Goal: Transaction & Acquisition: Obtain resource

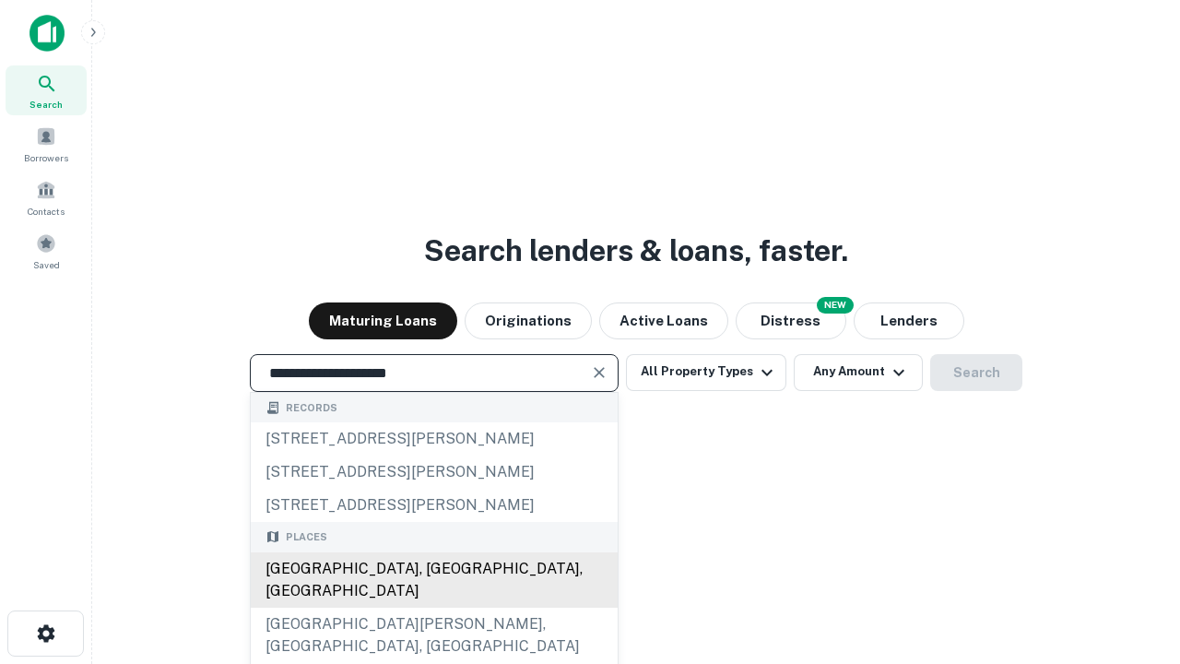
click at [433, 607] on div "Santa Monica, CA, USA" at bounding box center [434, 579] width 367 height 55
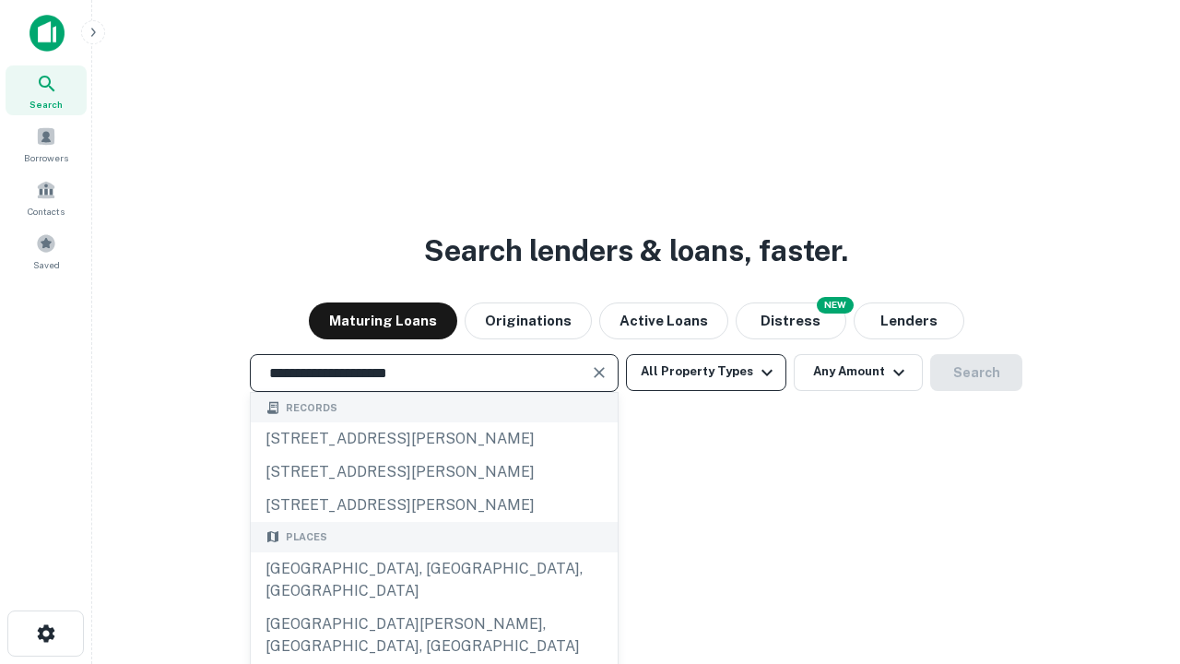
type input "**********"
click at [706, 371] on button "All Property Types" at bounding box center [706, 372] width 160 height 37
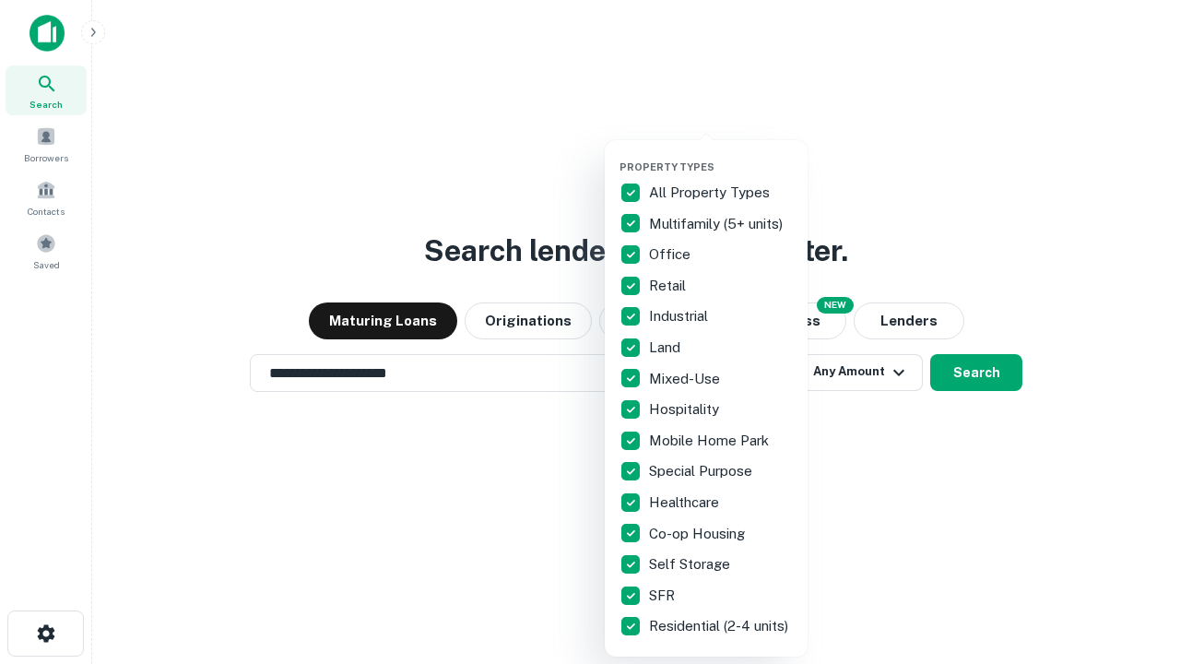
click at [721, 155] on button "button" at bounding box center [720, 155] width 203 height 1
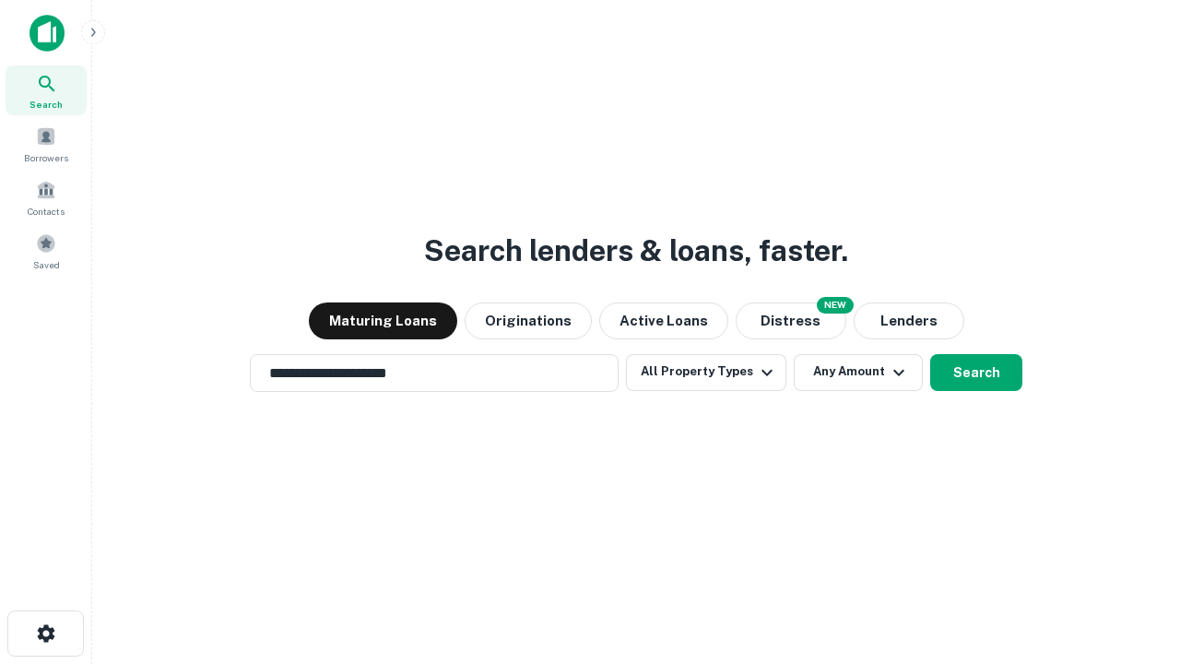
scroll to position [29, 0]
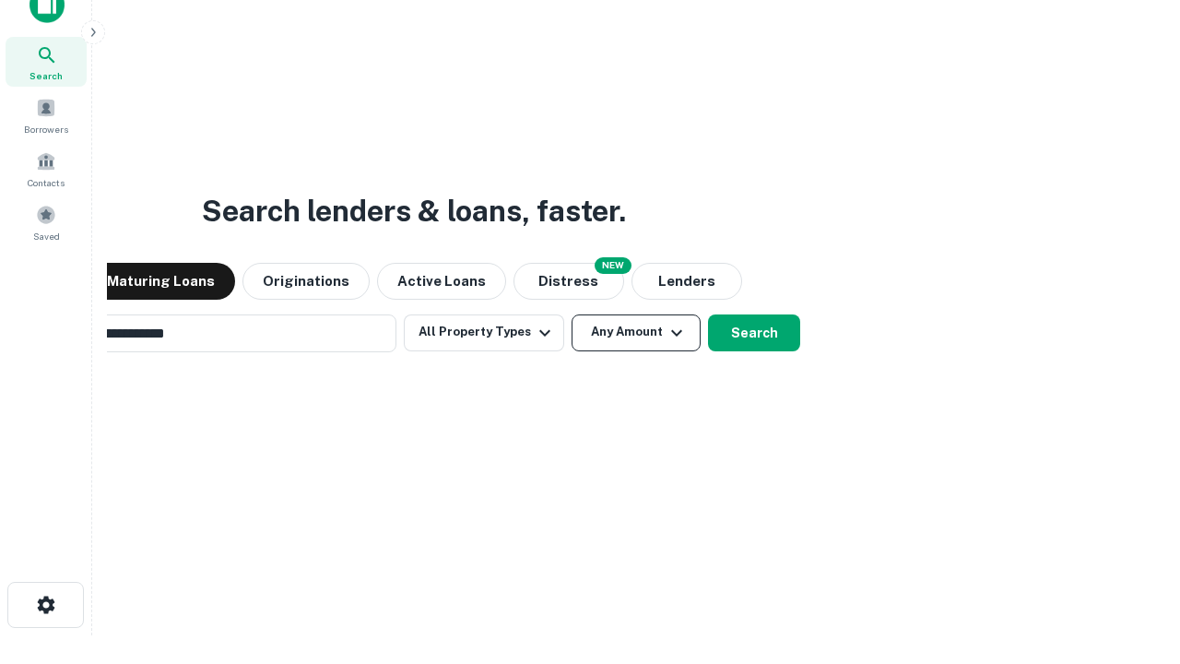
click at [572, 314] on button "Any Amount" at bounding box center [636, 332] width 129 height 37
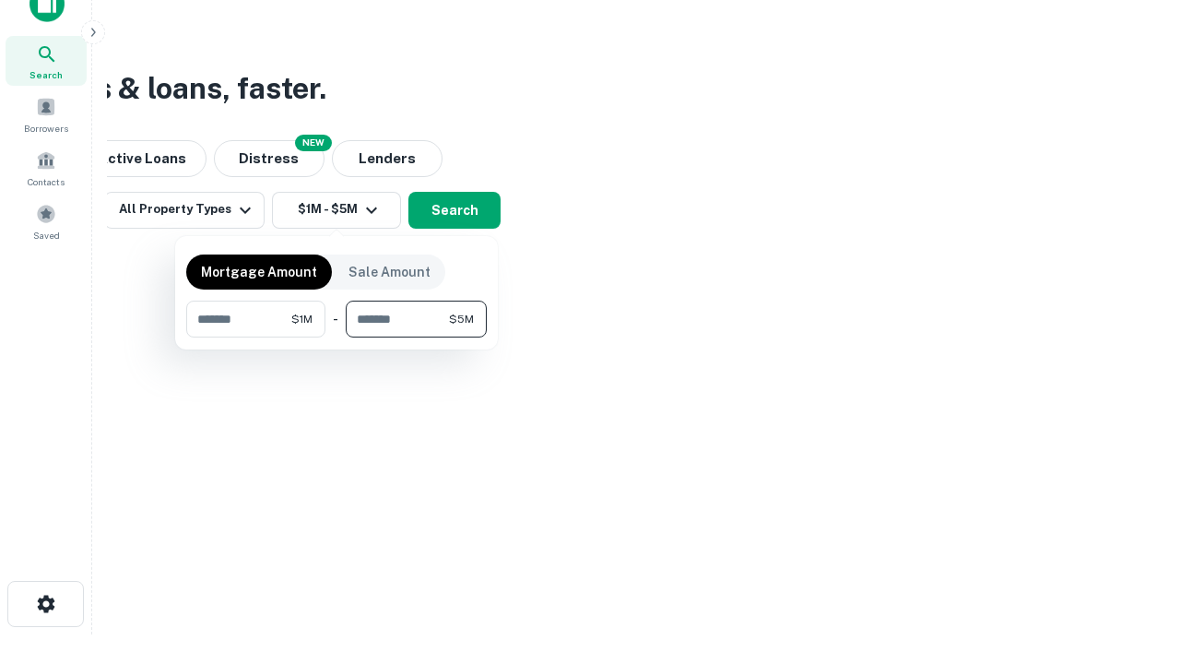
type input "*******"
click at [336, 337] on button "button" at bounding box center [336, 337] width 301 height 1
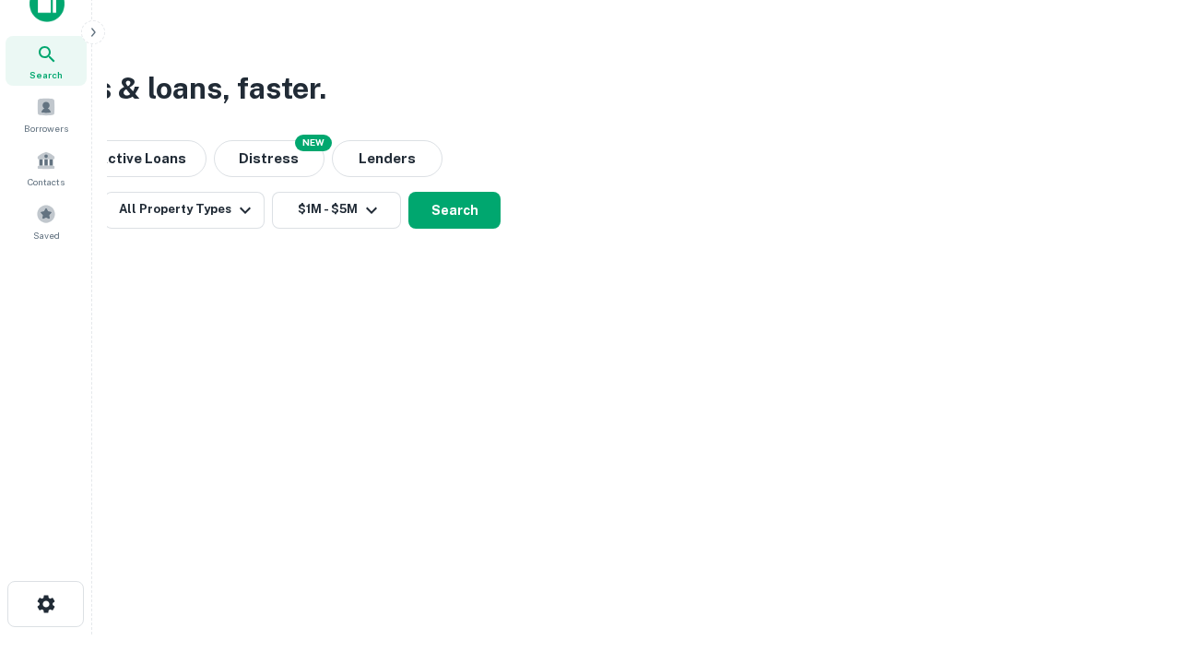
scroll to position [11, 340]
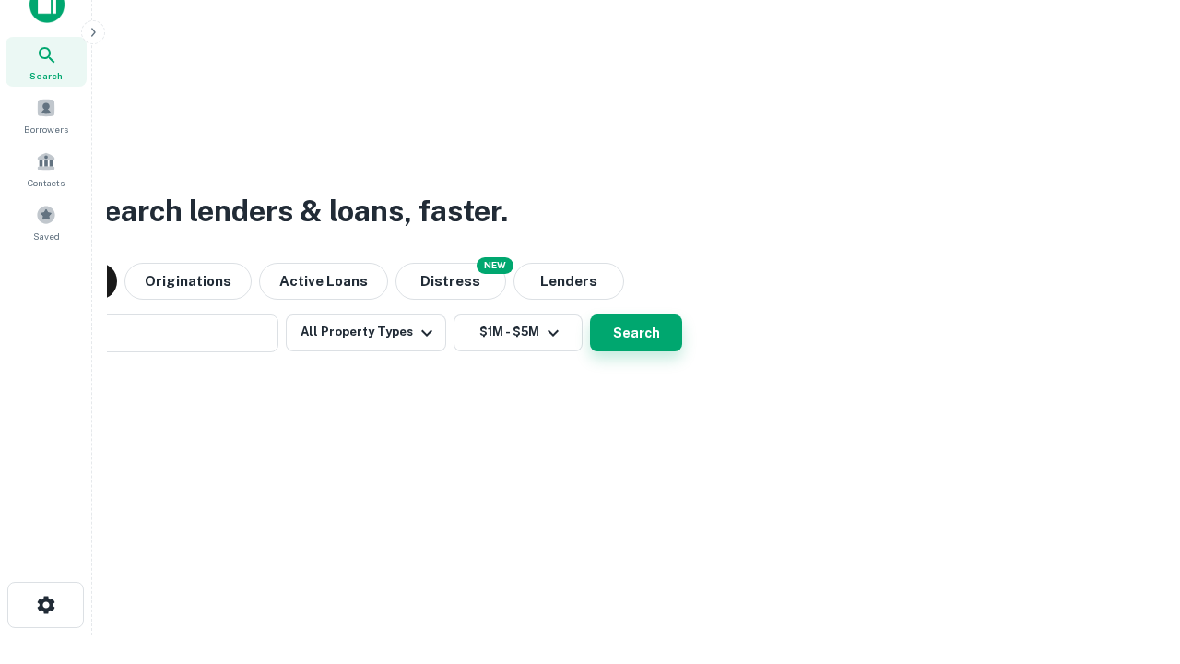
click at [590, 314] on button "Search" at bounding box center [636, 332] width 92 height 37
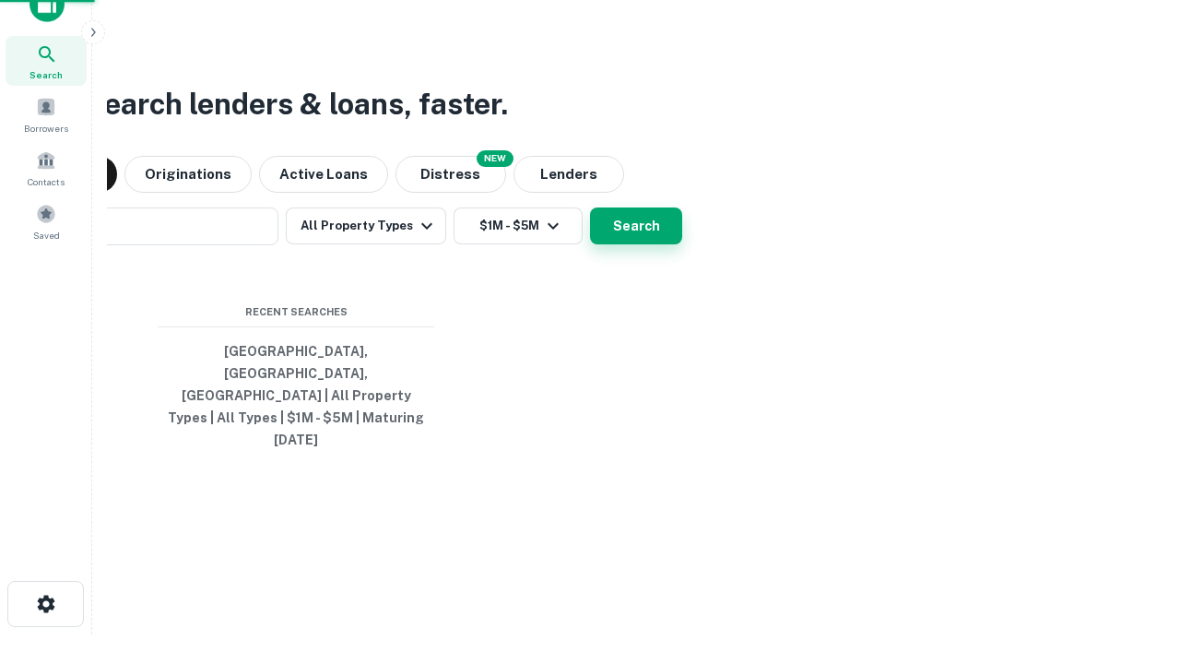
scroll to position [49, 522]
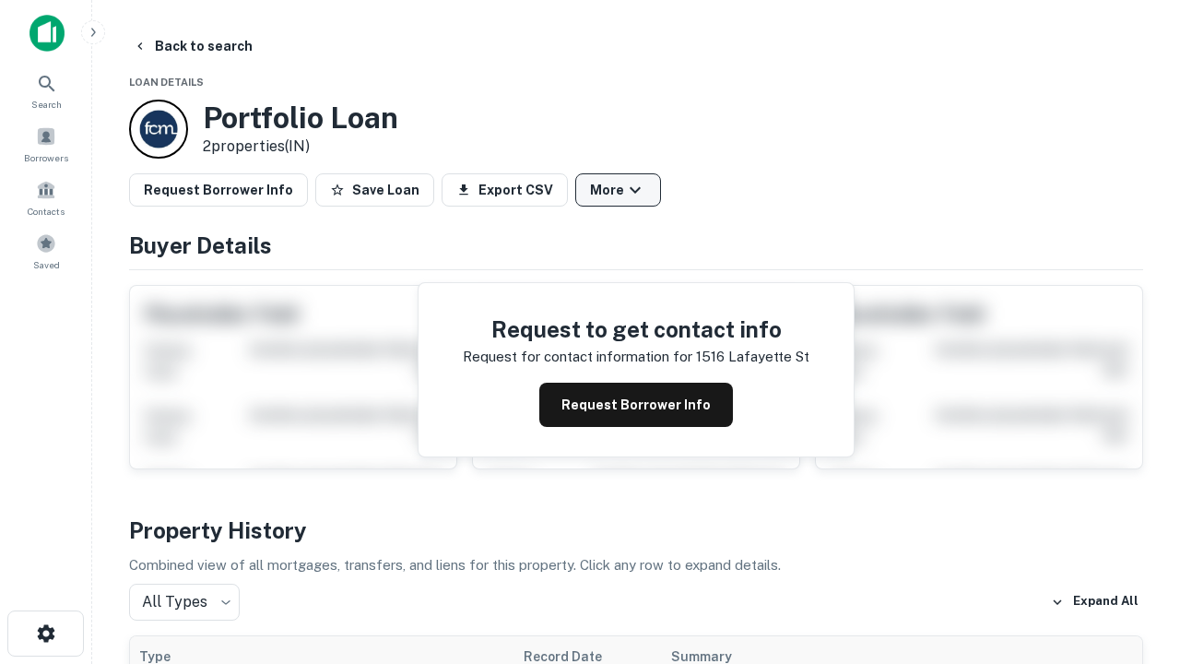
click at [618, 190] on button "More" at bounding box center [618, 189] width 86 height 33
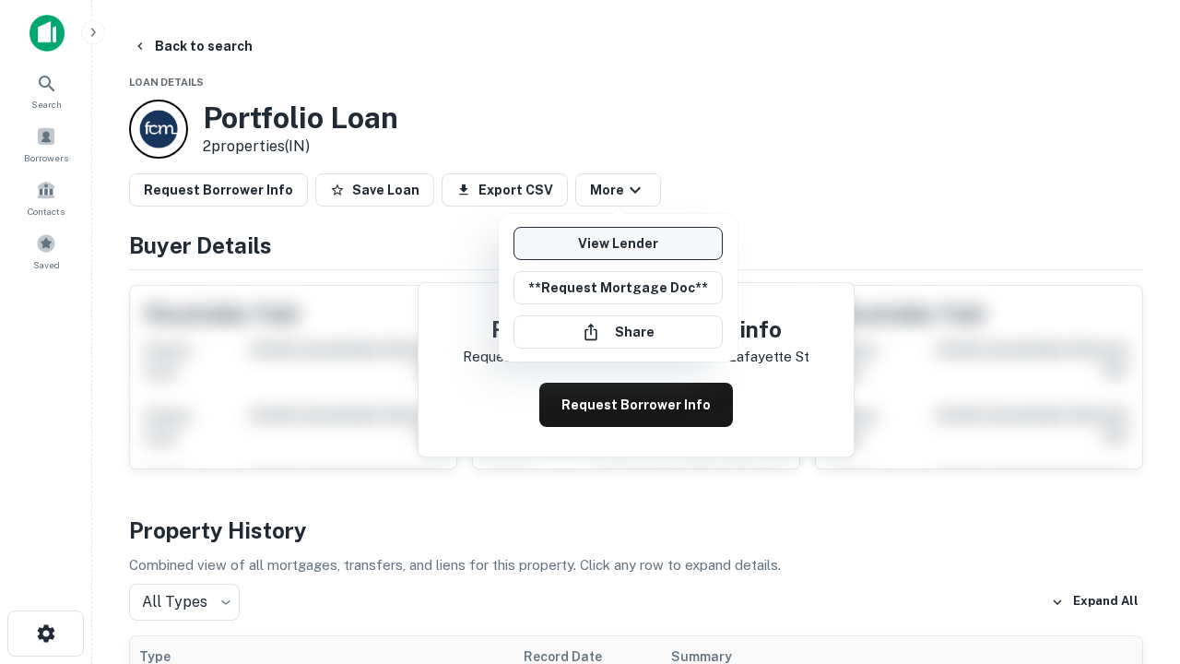
click at [618, 243] on link "View Lender" at bounding box center [617, 243] width 209 height 33
